Goal: Information Seeking & Learning: Learn about a topic

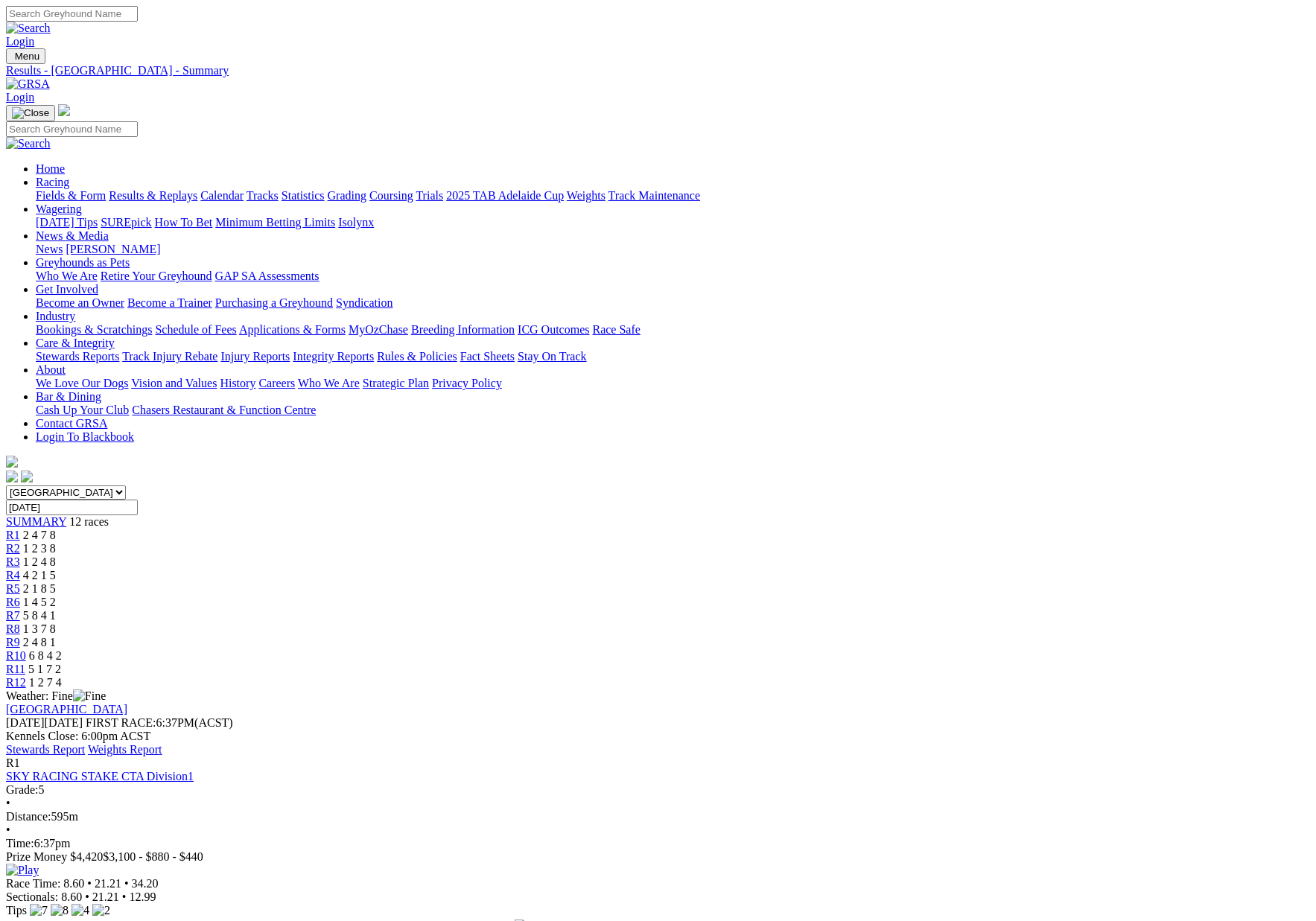
click at [85, 743] on link "Stewards Report" at bounding box center [46, 749] width 79 height 13
click at [106, 190] on link "Fields & Form" at bounding box center [71, 196] width 70 height 13
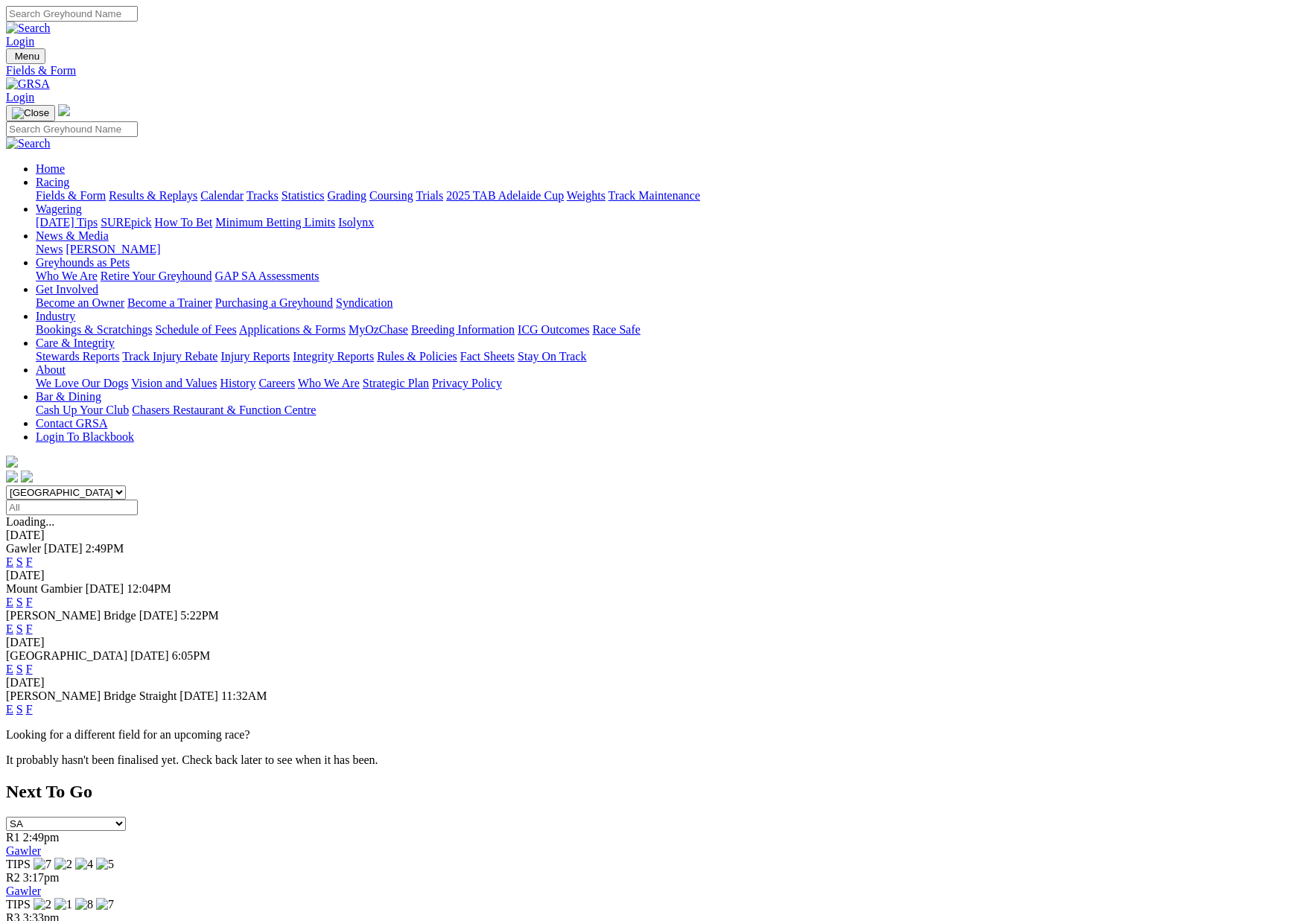
click at [41, 543] on span "Gawler" at bounding box center [23, 549] width 35 height 13
click at [32, 555] on link "F" at bounding box center [29, 562] width 6 height 13
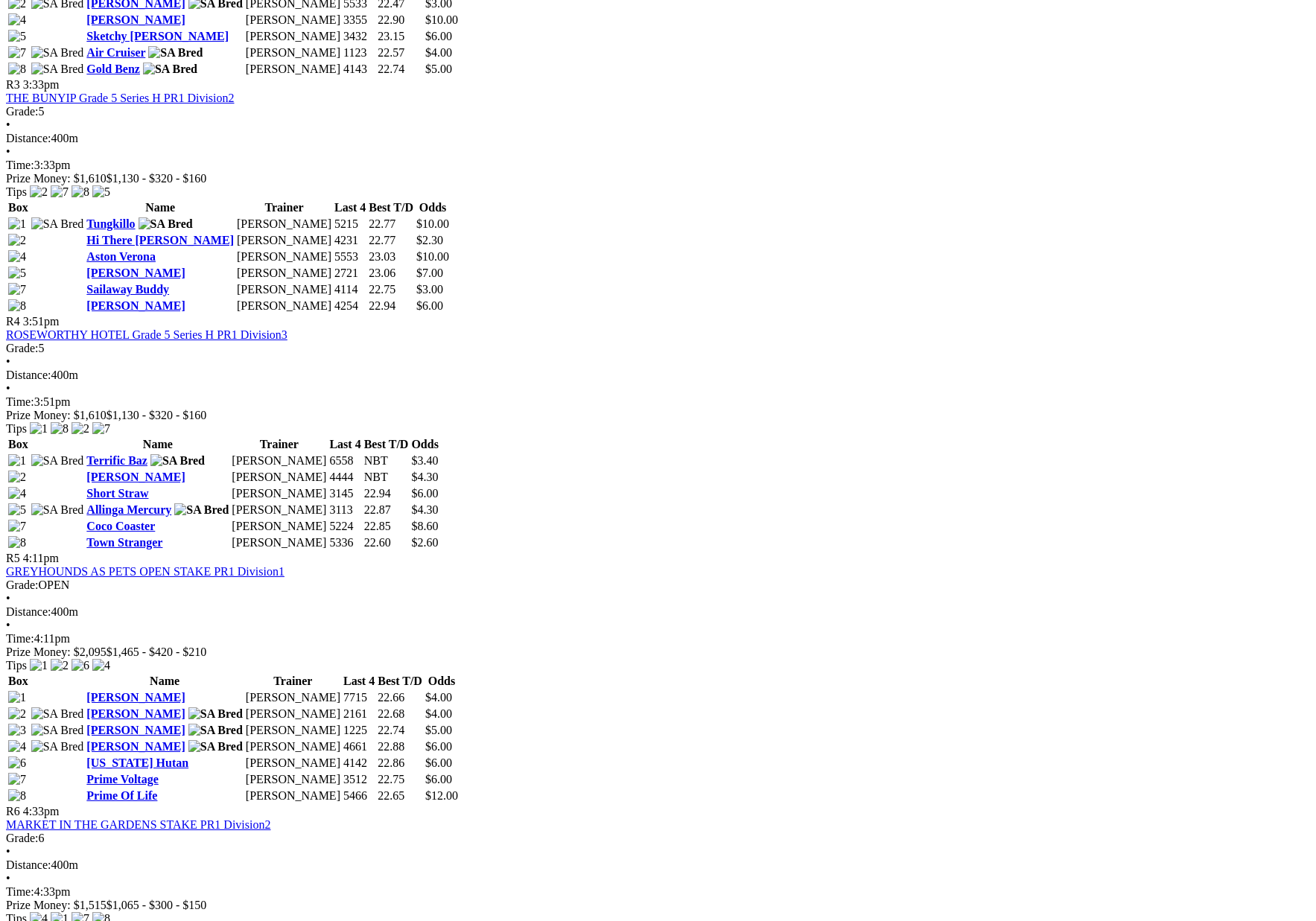
scroll to position [1182, 0]
